Goal: Information Seeking & Learning: Learn about a topic

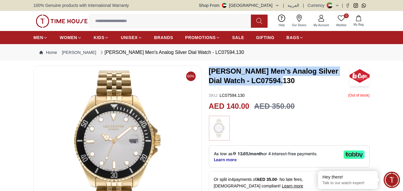
drag, startPoint x: 208, startPoint y: 72, endPoint x: 279, endPoint y: 83, distance: 71.9
click at [279, 83] on h3 "[PERSON_NAME] Men's Analog Silver Dial Watch - LC07594.130" at bounding box center [279, 75] width 141 height 19
copy h3 "[PERSON_NAME] Men's Analog Silver Dial Watch - LC07594.130"
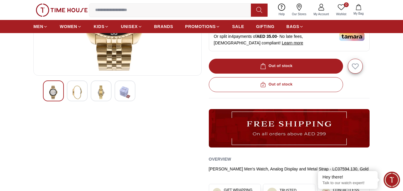
scroll to position [149, 0]
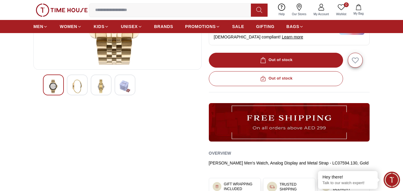
click at [101, 88] on img at bounding box center [101, 87] width 11 height 14
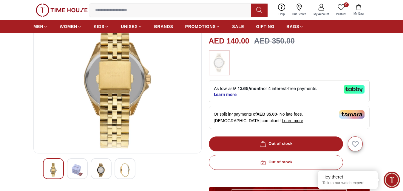
scroll to position [60, 0]
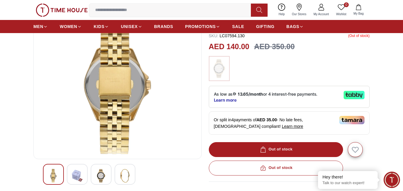
click at [79, 175] on img at bounding box center [77, 176] width 11 height 14
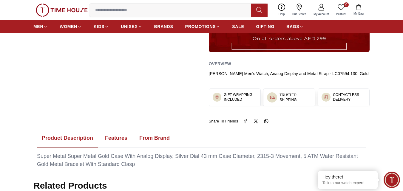
scroll to position [268, 0]
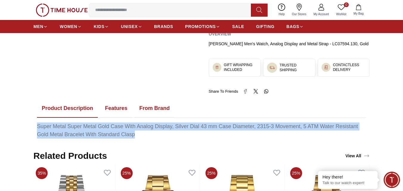
drag, startPoint x: 35, startPoint y: 122, endPoint x: 136, endPoint y: 138, distance: 102.3
click at [136, 138] on div "Product Description Features From Brand Super Metal Super Metal Gold Case With …" at bounding box center [201, 118] width 336 height 39
copy div "Super Metal Super Metal Gold Case With Analog Display, Silver Dial 43 mm Case D…"
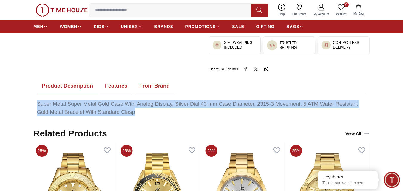
scroll to position [298, 0]
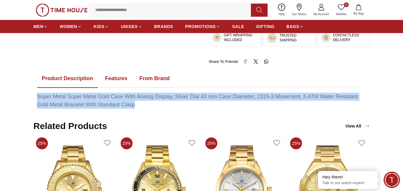
click at [119, 75] on button "Features" at bounding box center [116, 78] width 32 height 18
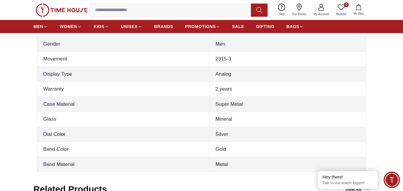
scroll to position [358, 0]
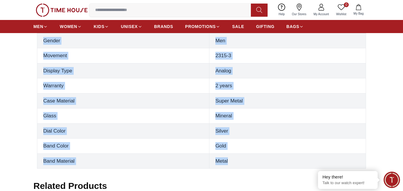
drag, startPoint x: 41, startPoint y: 40, endPoint x: 235, endPoint y: 157, distance: 225.9
click at [235, 157] on tbody "Gender [DEMOGRAPHIC_DATA] Movement 2315-3 Display Type Analog Warranty 2 years …" at bounding box center [201, 101] width 329 height 136
copy tbody "Gender [DEMOGRAPHIC_DATA] Movement 2315-3 Display Type Analog Warranty 2 years …"
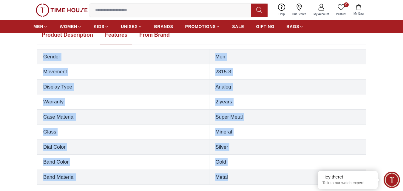
scroll to position [268, 0]
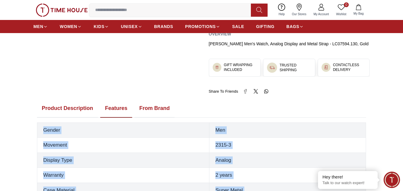
click at [149, 109] on button "From Brand" at bounding box center [154, 108] width 40 height 18
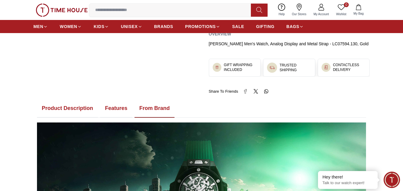
drag, startPoint x: 69, startPoint y: 105, endPoint x: 83, endPoint y: 99, distance: 15.4
click at [69, 105] on button "Product Description" at bounding box center [67, 108] width 61 height 18
